Goal: Check status: Check status

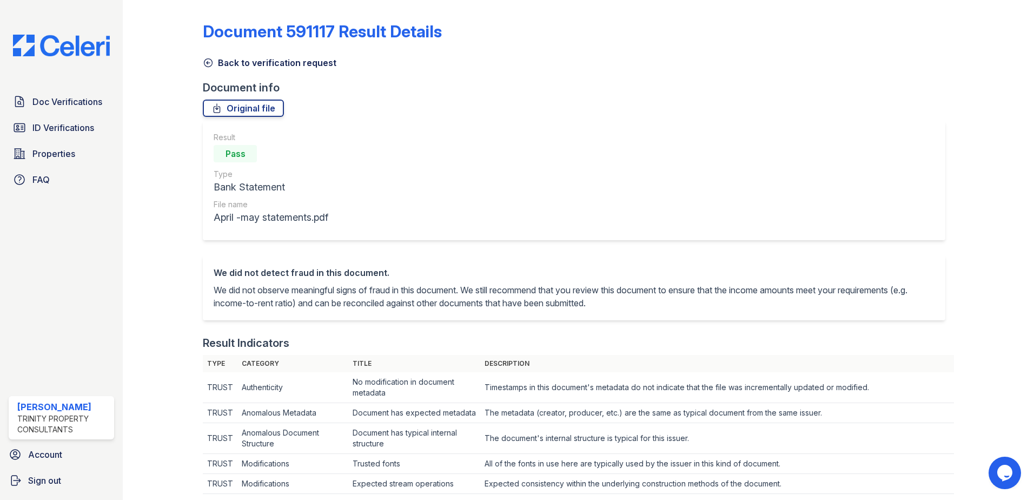
click at [220, 62] on link "Back to verification request" at bounding box center [270, 62] width 134 height 13
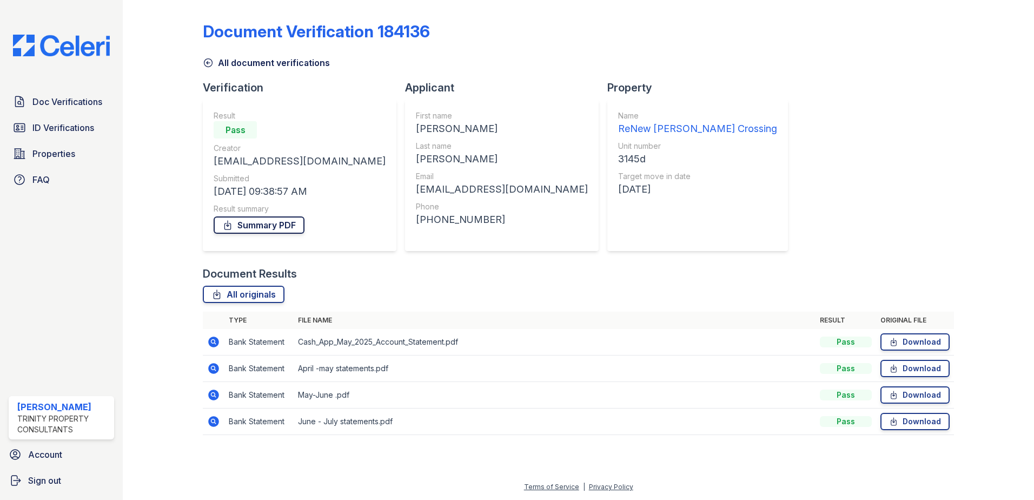
click at [255, 222] on link "Summary PDF" at bounding box center [259, 224] width 91 height 17
click at [71, 131] on span "ID Verifications" at bounding box center [63, 127] width 62 height 13
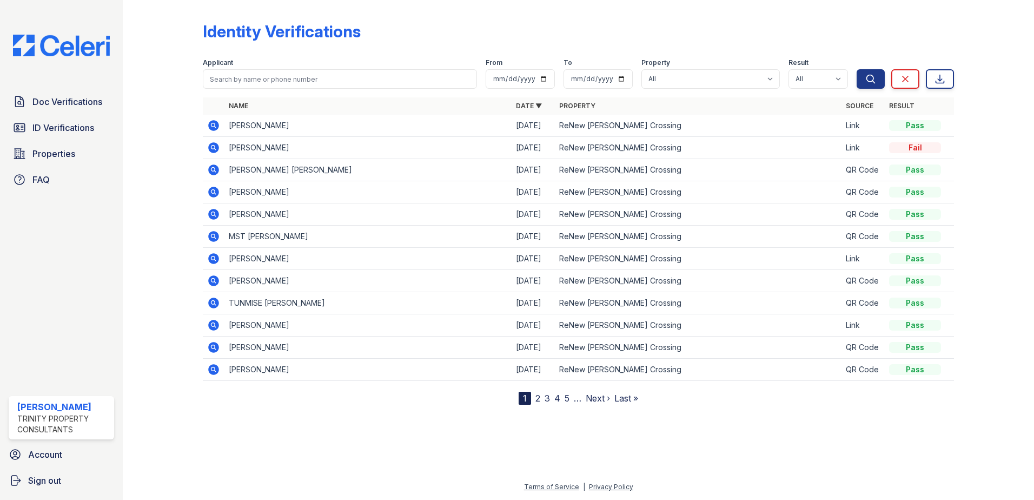
click at [213, 150] on icon at bounding box center [213, 147] width 11 height 11
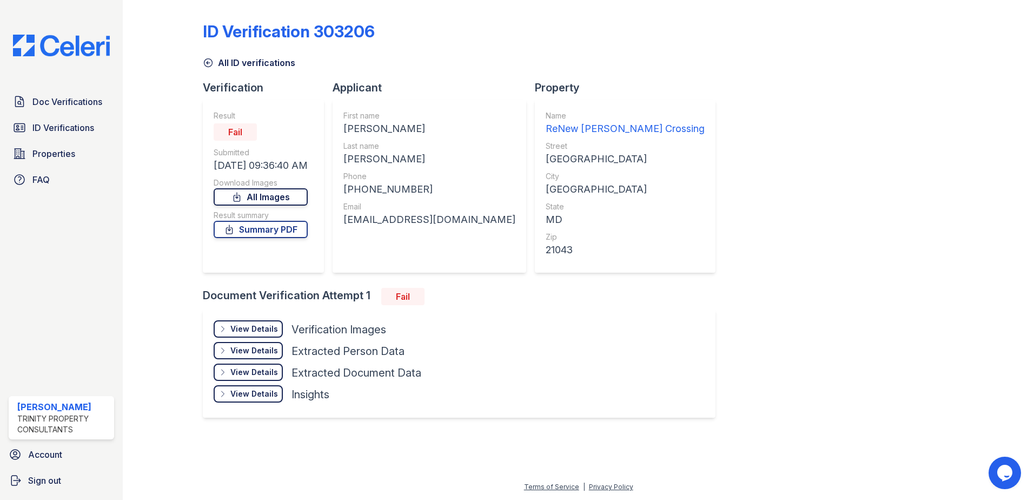
click at [260, 194] on link "All Images" at bounding box center [261, 196] width 94 height 17
click at [234, 326] on div "View Details" at bounding box center [254, 328] width 48 height 11
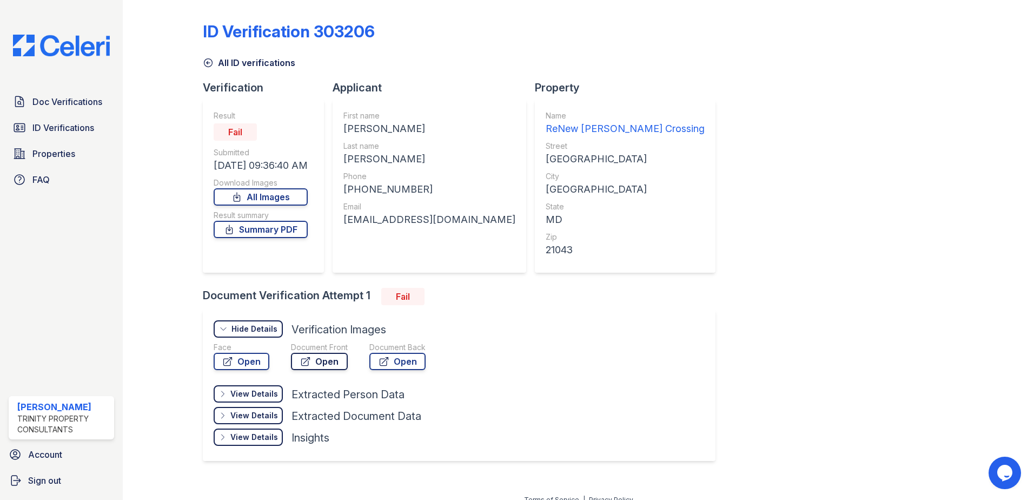
click at [321, 361] on link "Open" at bounding box center [319, 361] width 57 height 17
click at [385, 367] on link "Open" at bounding box center [397, 361] width 56 height 17
click at [241, 356] on link "Open" at bounding box center [242, 361] width 56 height 17
click at [309, 365] on icon at bounding box center [305, 361] width 11 height 11
click at [56, 157] on span "Properties" at bounding box center [53, 153] width 43 height 13
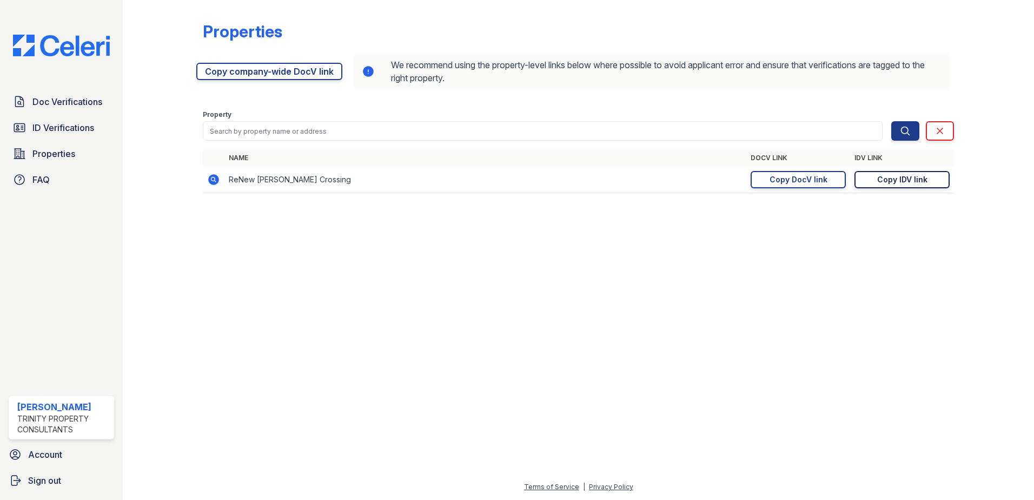
click at [903, 182] on div "Copy IDV link" at bounding box center [902, 179] width 50 height 11
click at [102, 51] on img at bounding box center [61, 46] width 114 height 22
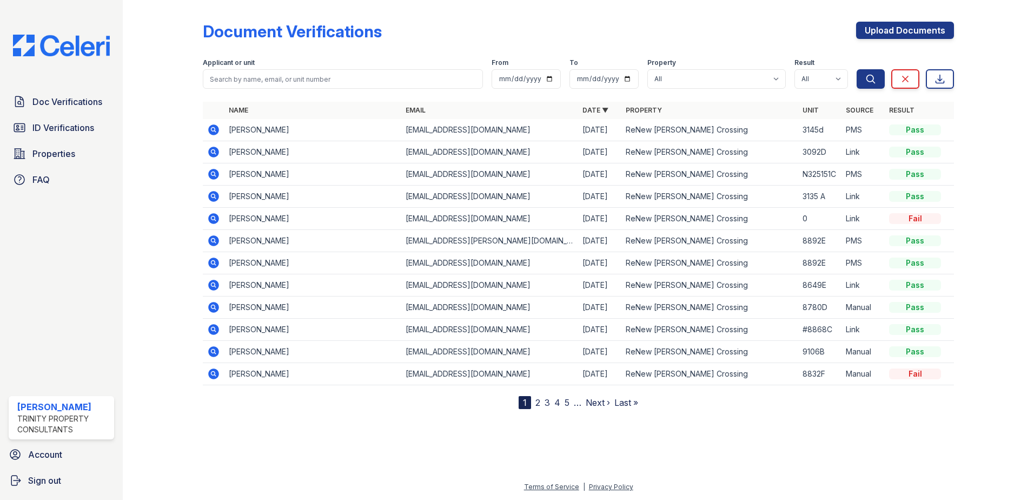
click at [220, 130] on icon at bounding box center [213, 129] width 13 height 13
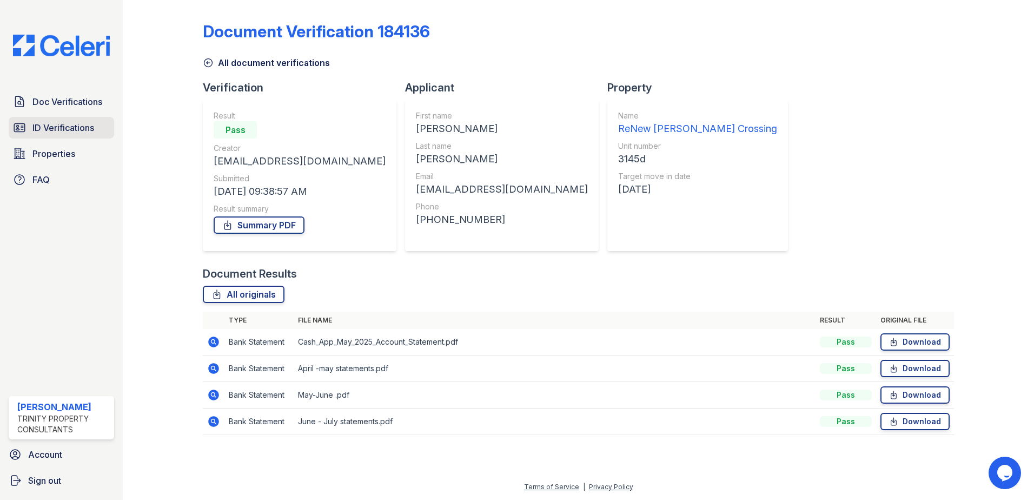
click at [51, 138] on link "ID Verifications" at bounding box center [61, 128] width 105 height 22
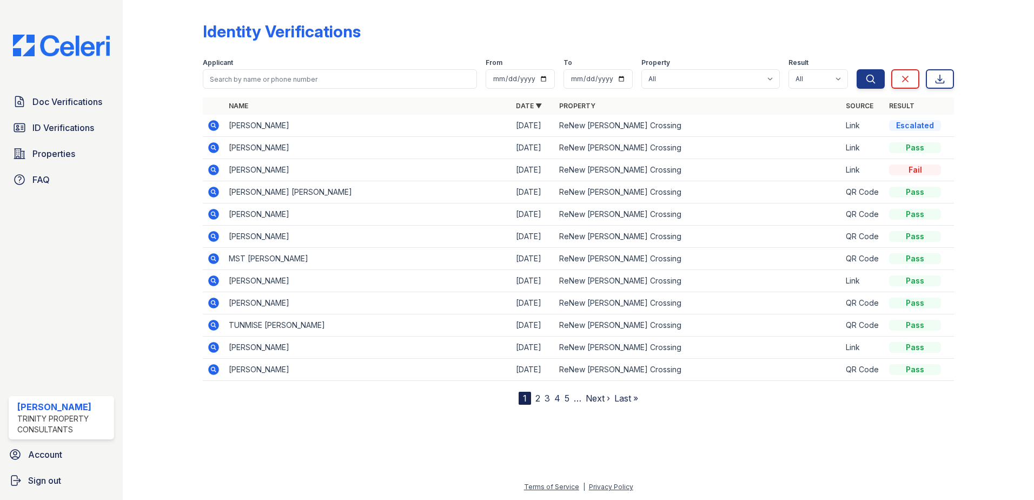
click at [212, 123] on icon at bounding box center [213, 125] width 11 height 11
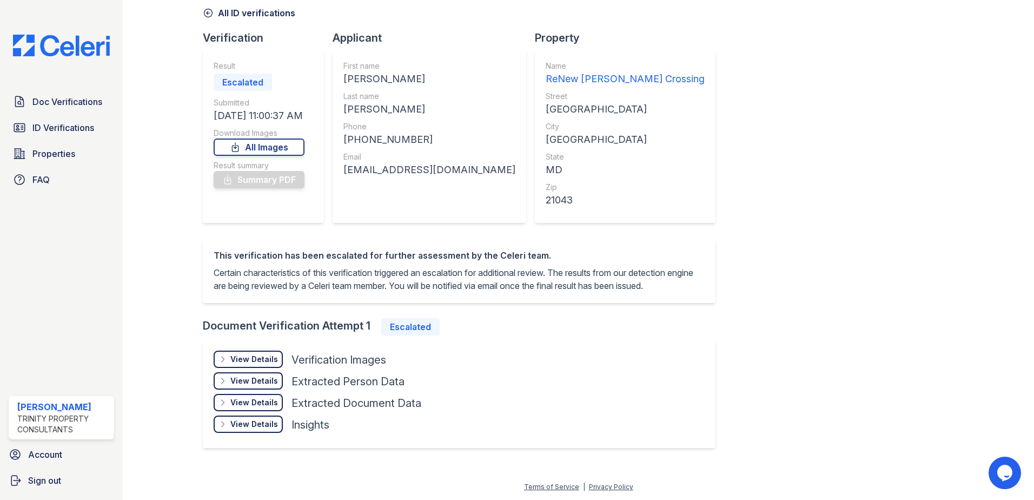
scroll to position [63, 0]
click at [236, 360] on div "View Details" at bounding box center [254, 359] width 48 height 11
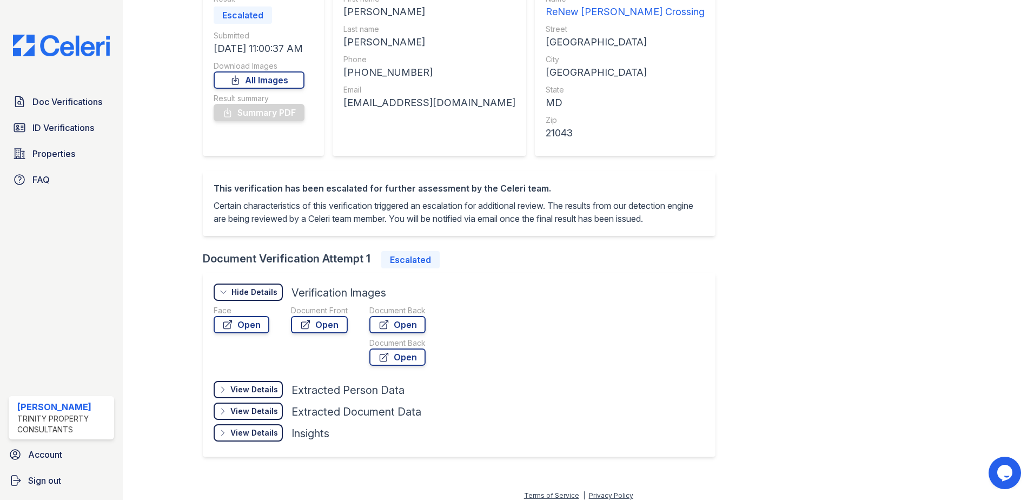
scroll to position [138, 0]
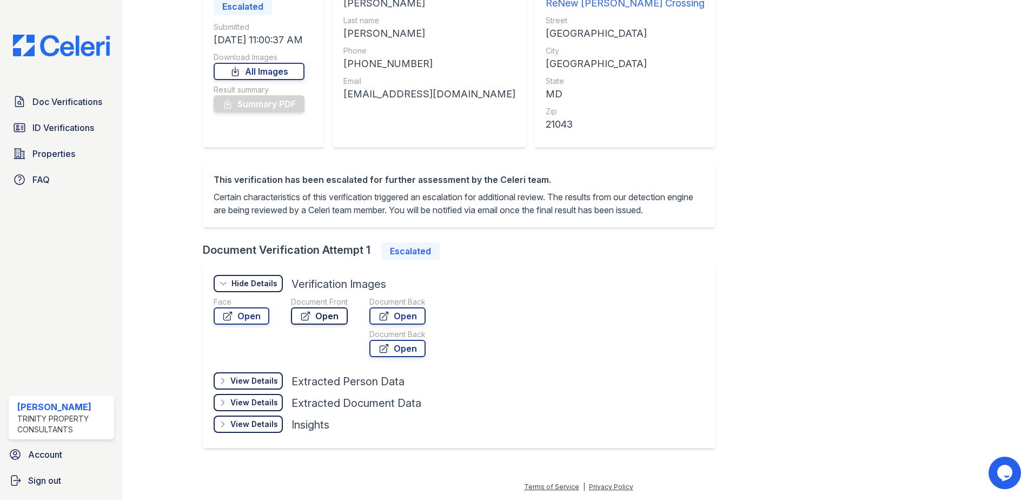
click at [297, 314] on link "Open" at bounding box center [319, 315] width 57 height 17
click at [392, 316] on link "Open" at bounding box center [397, 315] width 56 height 17
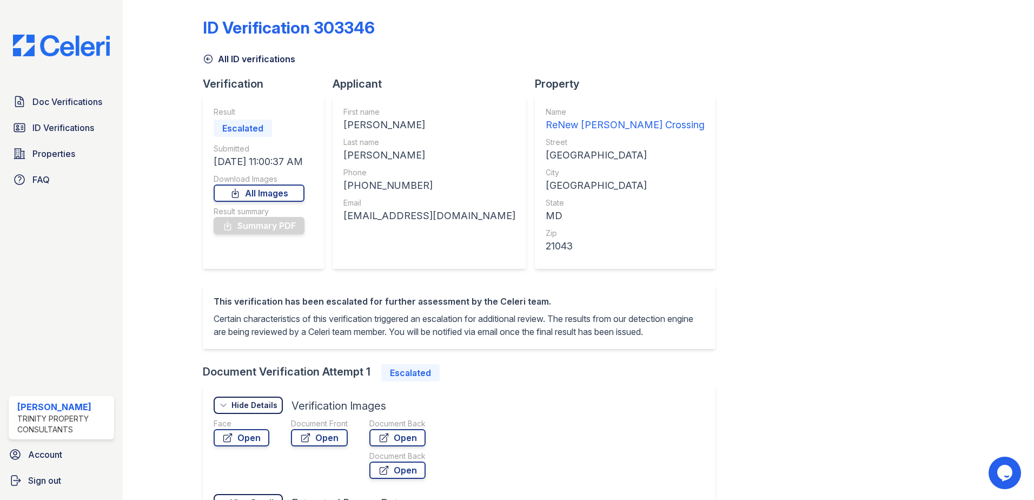
scroll to position [0, 0]
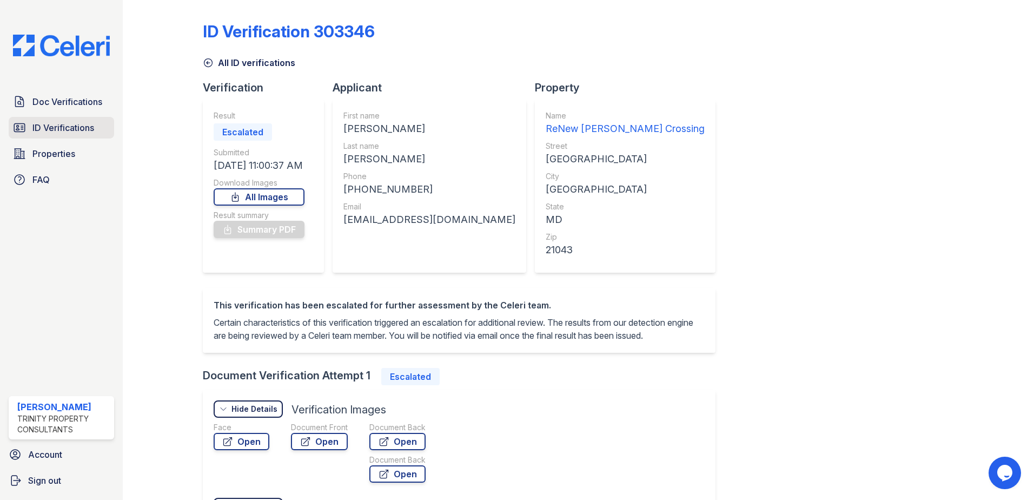
click at [47, 128] on span "ID Verifications" at bounding box center [63, 127] width 62 height 13
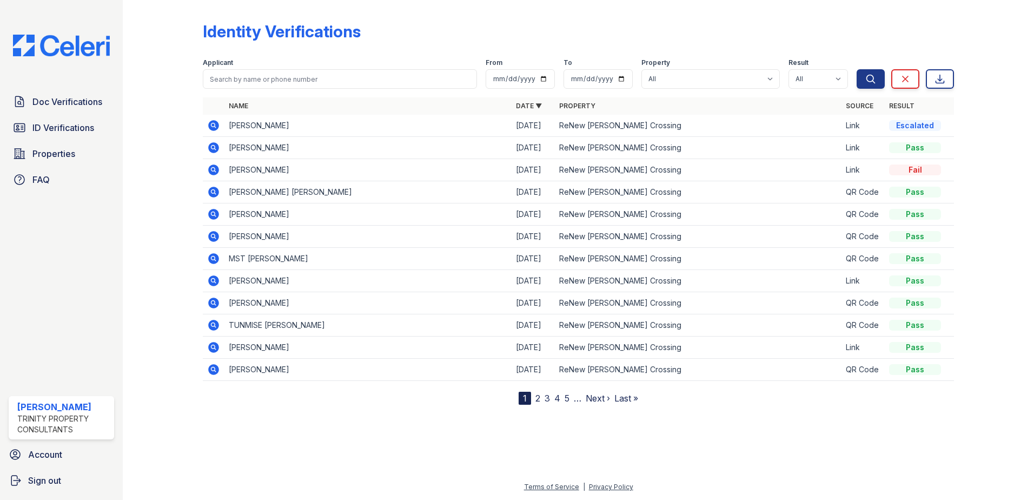
click at [215, 123] on icon at bounding box center [213, 125] width 13 height 13
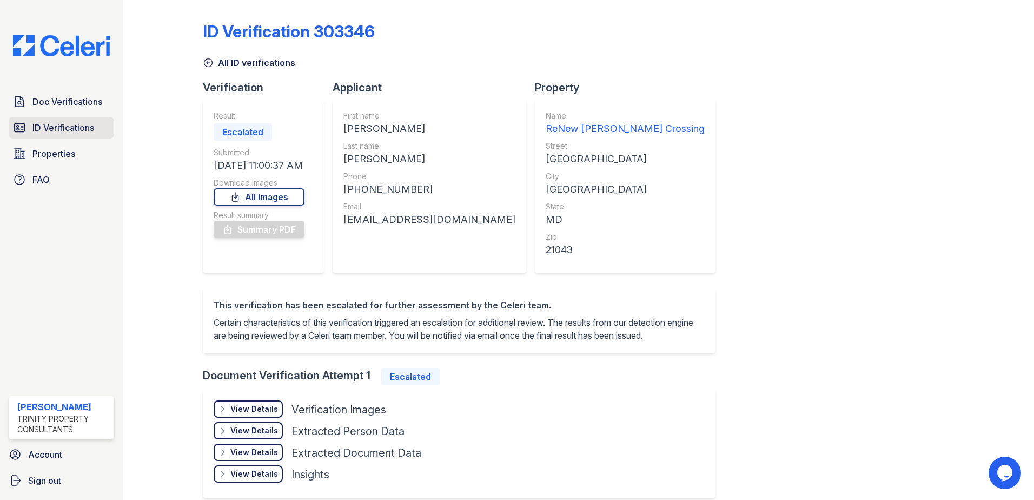
click at [80, 122] on span "ID Verifications" at bounding box center [63, 127] width 62 height 13
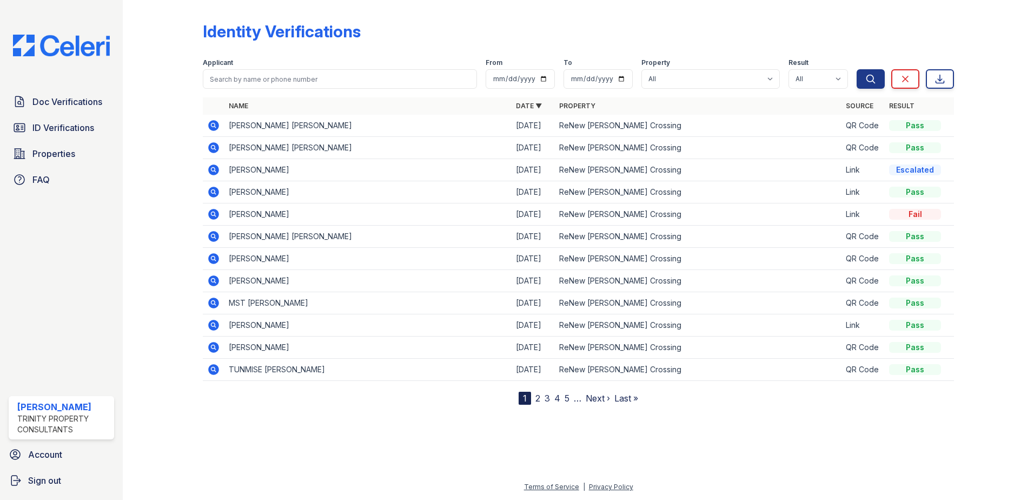
click at [218, 124] on icon at bounding box center [213, 125] width 11 height 11
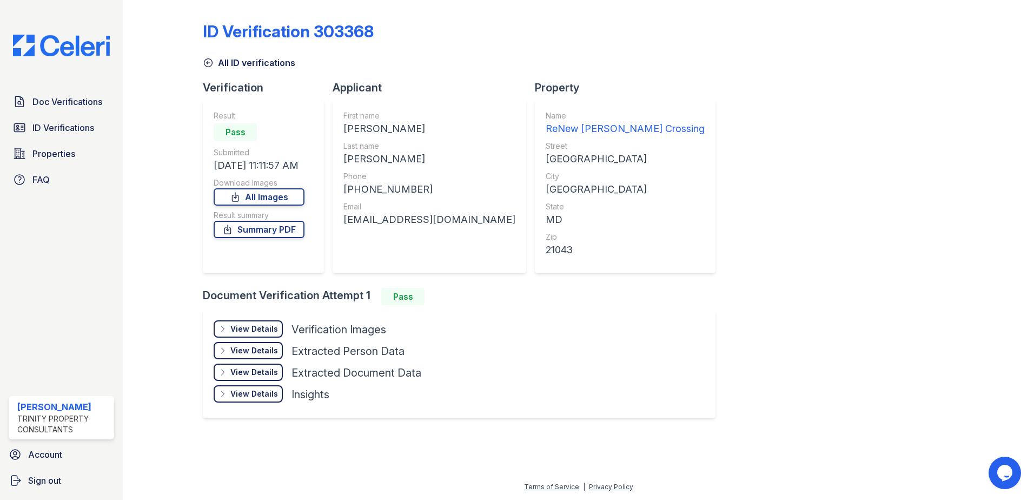
click at [237, 322] on div "View Details Details" at bounding box center [248, 328] width 69 height 17
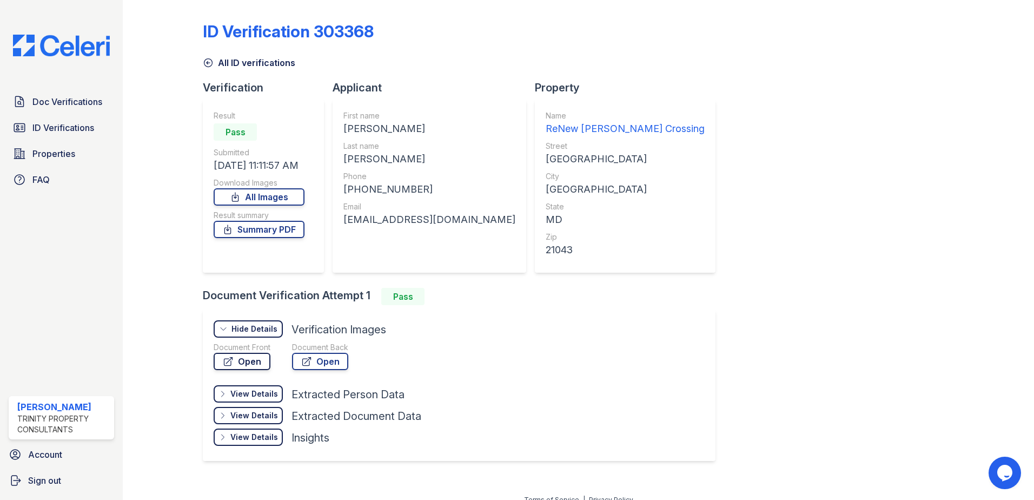
click at [240, 364] on link "Open" at bounding box center [242, 361] width 57 height 17
drag, startPoint x: 226, startPoint y: 30, endPoint x: 218, endPoint y: 31, distance: 7.7
click at [226, 30] on div "ID Verification 303368" at bounding box center [288, 31] width 171 height 19
click at [99, 39] on img at bounding box center [61, 46] width 114 height 22
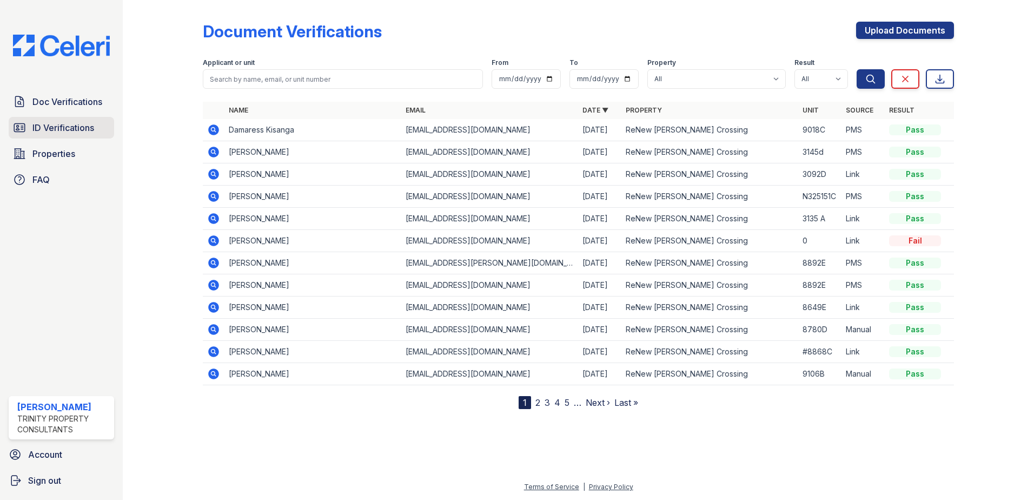
click at [64, 127] on span "ID Verifications" at bounding box center [63, 127] width 62 height 13
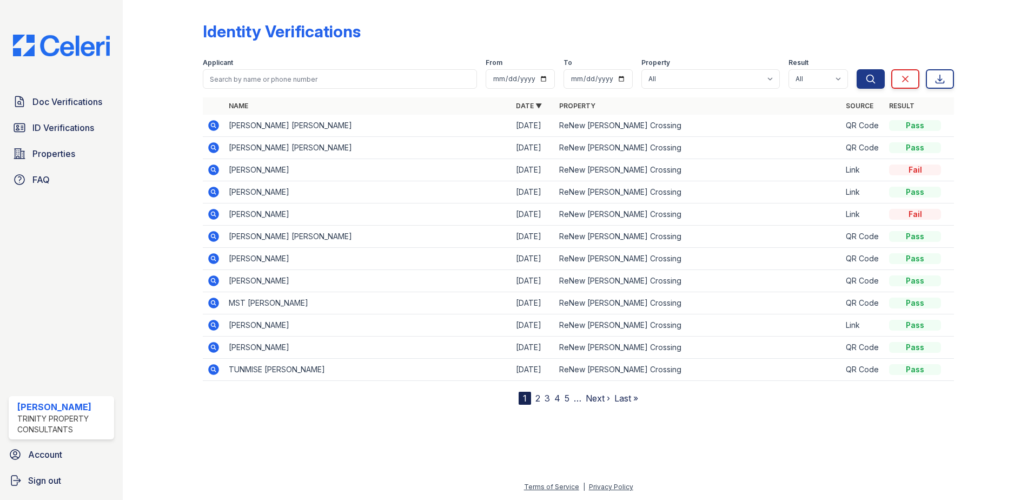
click at [162, 416] on div "Identity Verifications Filter Applicant From To Property All ReNew Howard Cross…" at bounding box center [578, 211] width 877 height 422
click at [42, 125] on span "ID Verifications" at bounding box center [63, 127] width 62 height 13
click at [220, 172] on icon at bounding box center [213, 169] width 13 height 13
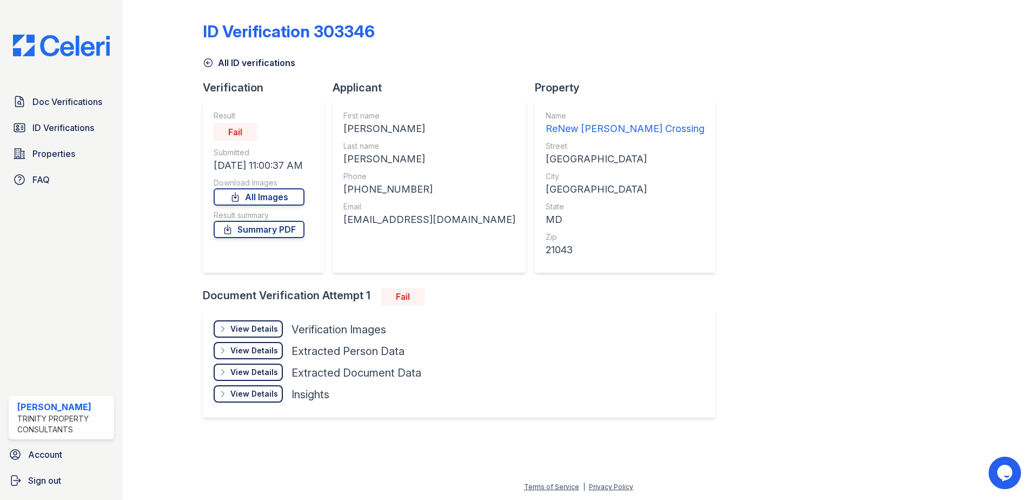
click at [266, 331] on div "View Details" at bounding box center [254, 328] width 48 height 11
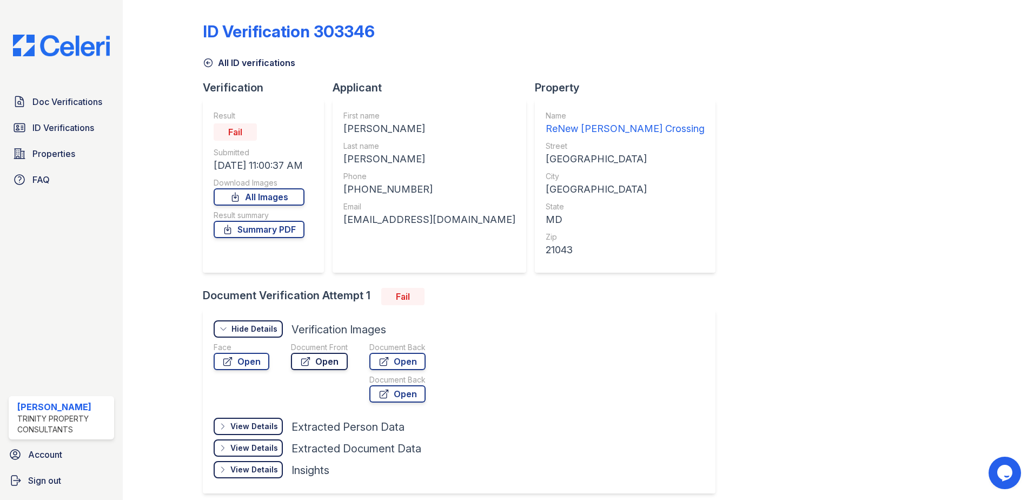
click at [307, 361] on icon at bounding box center [305, 361] width 11 height 11
click at [202, 50] on div at bounding box center [171, 256] width 63 height 504
click at [88, 102] on span "Doc Verifications" at bounding box center [67, 101] width 70 height 13
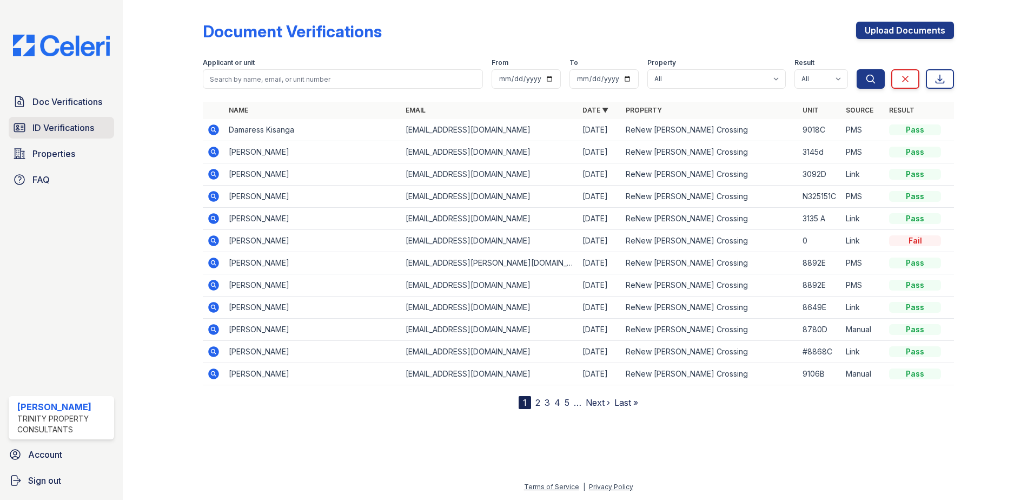
click at [77, 130] on span "ID Verifications" at bounding box center [63, 127] width 62 height 13
